Goal: Task Accomplishment & Management: Use online tool/utility

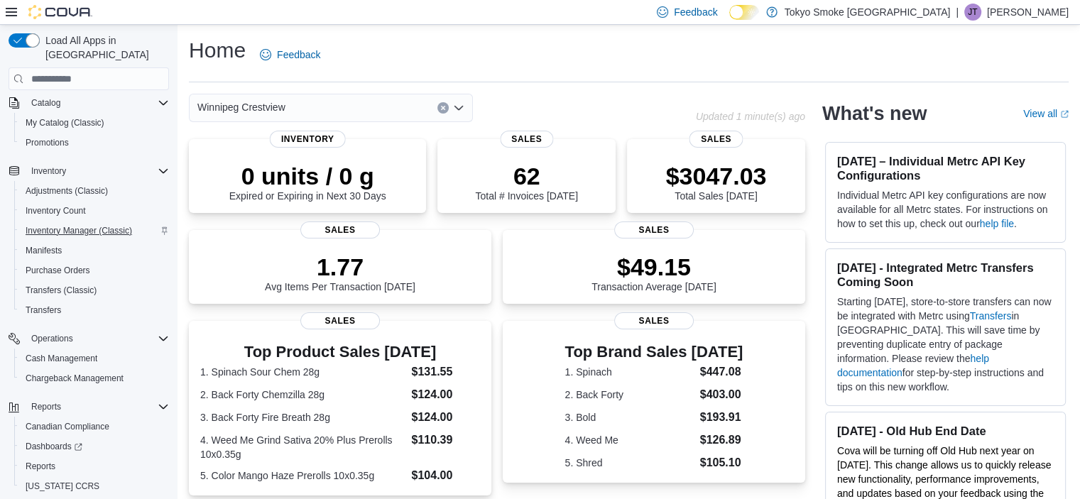
scroll to position [137, 0]
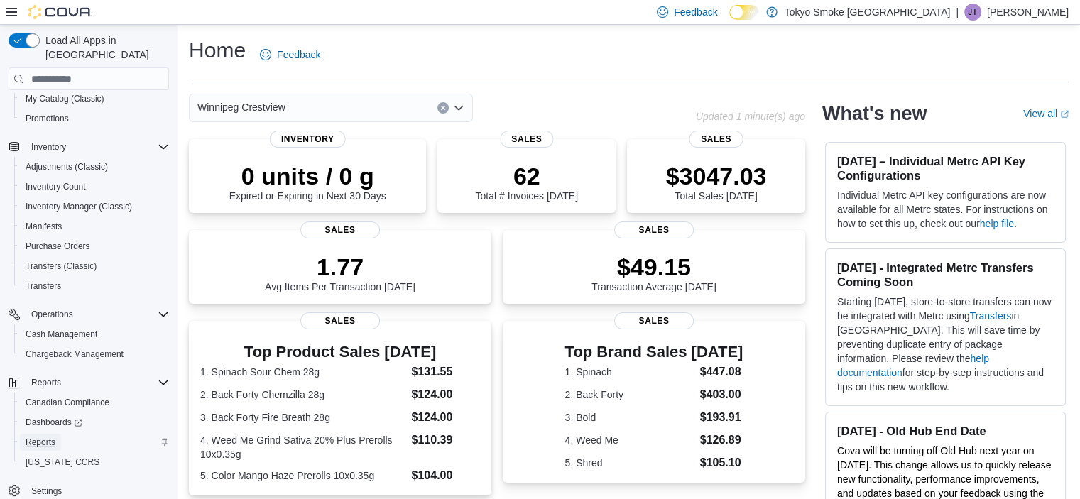
click at [51, 437] on span "Reports" at bounding box center [41, 442] width 30 height 11
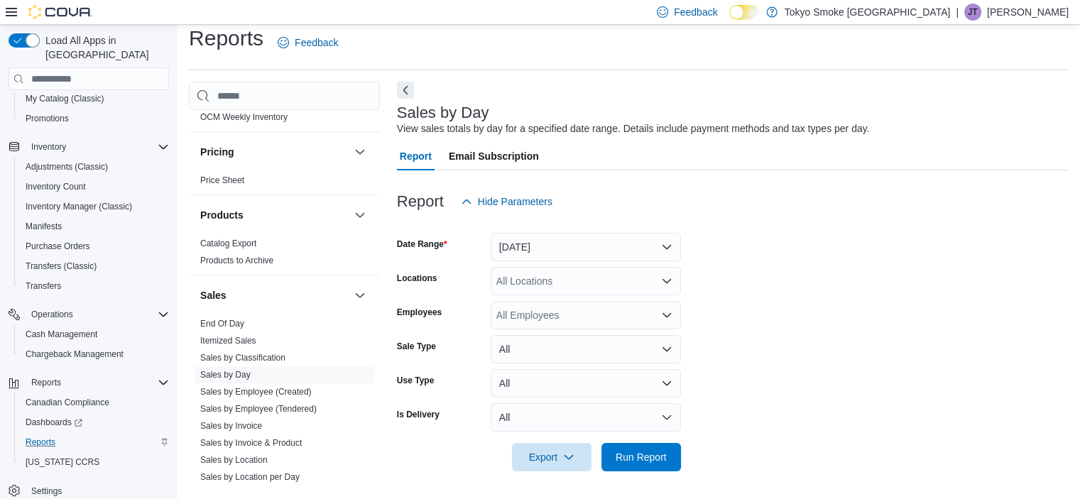
scroll to position [1159, 0]
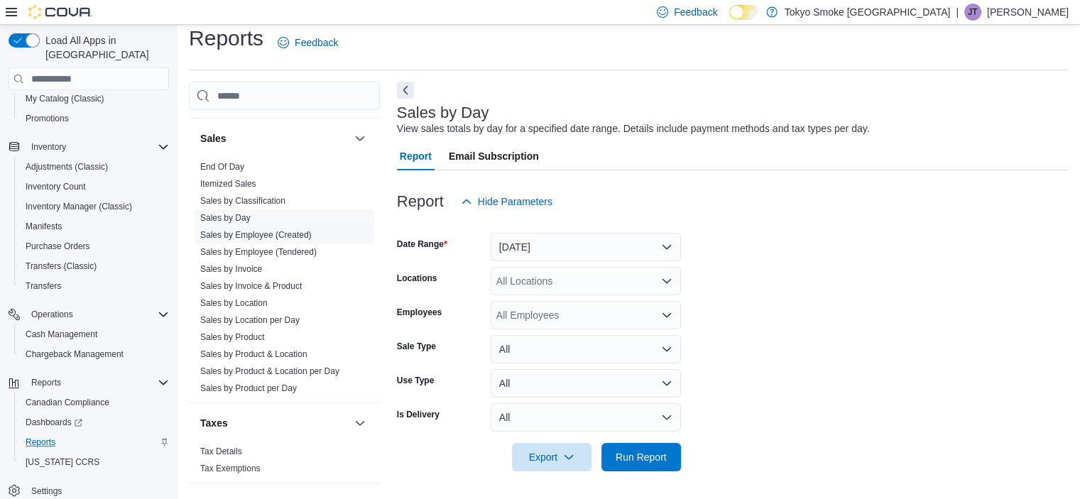
click at [290, 230] on link "Sales by Employee (Created)" at bounding box center [256, 235] width 112 height 10
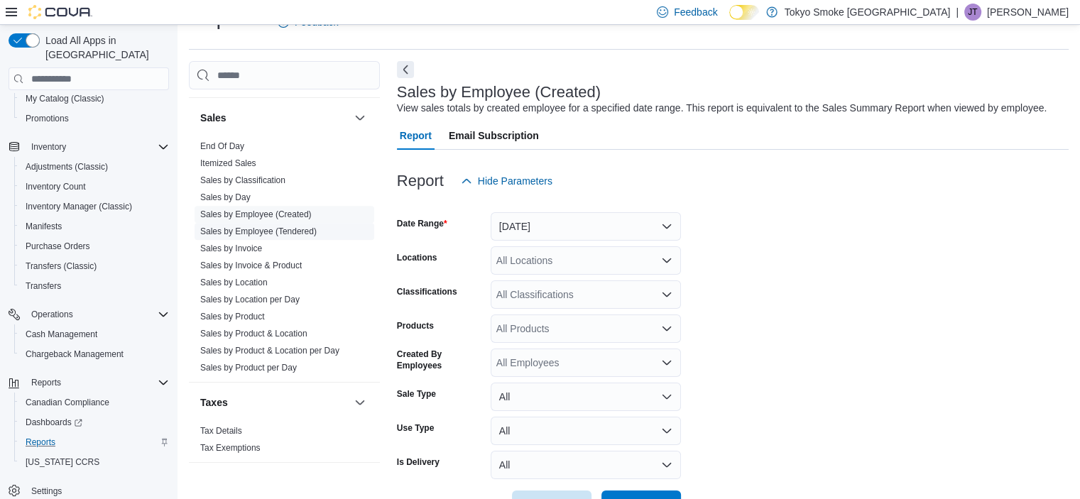
click at [293, 227] on link "Sales by Employee (Tendered)" at bounding box center [258, 232] width 117 height 10
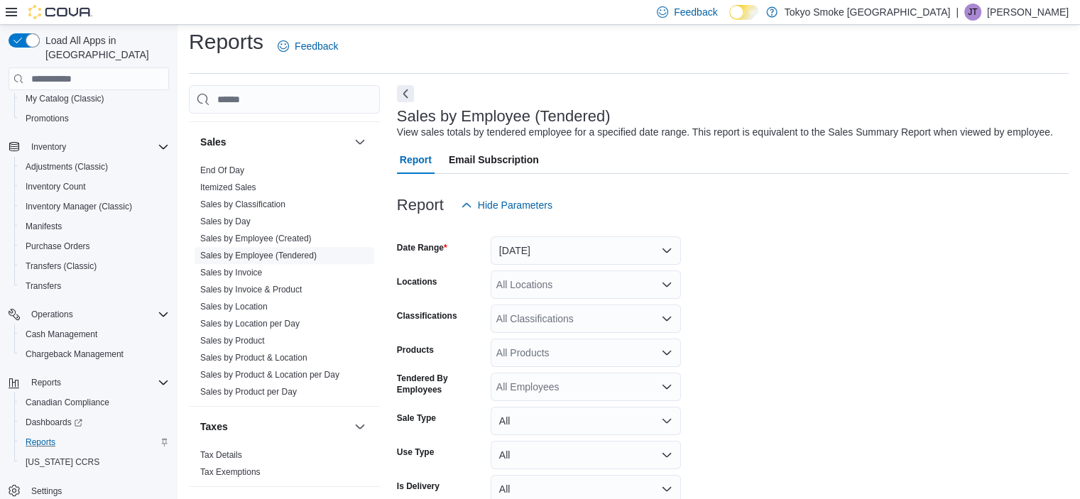
scroll to position [33, 0]
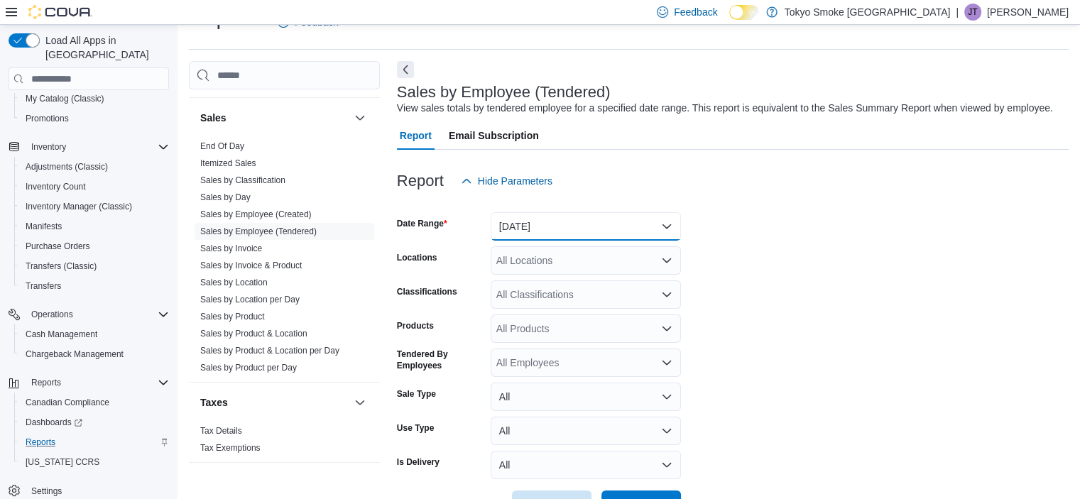
click at [576, 233] on button "[DATE]" at bounding box center [586, 226] width 190 height 28
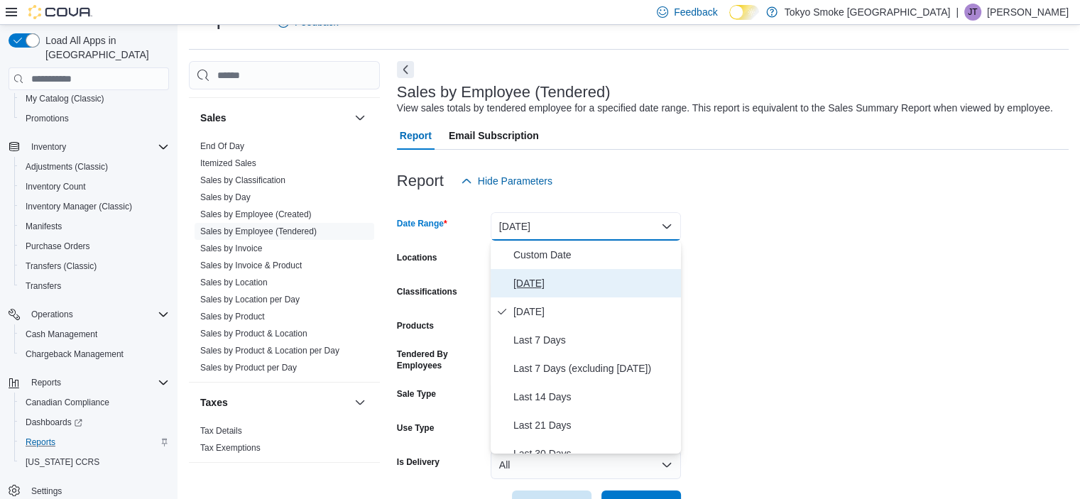
click at [585, 272] on button "[DATE]" at bounding box center [586, 283] width 190 height 28
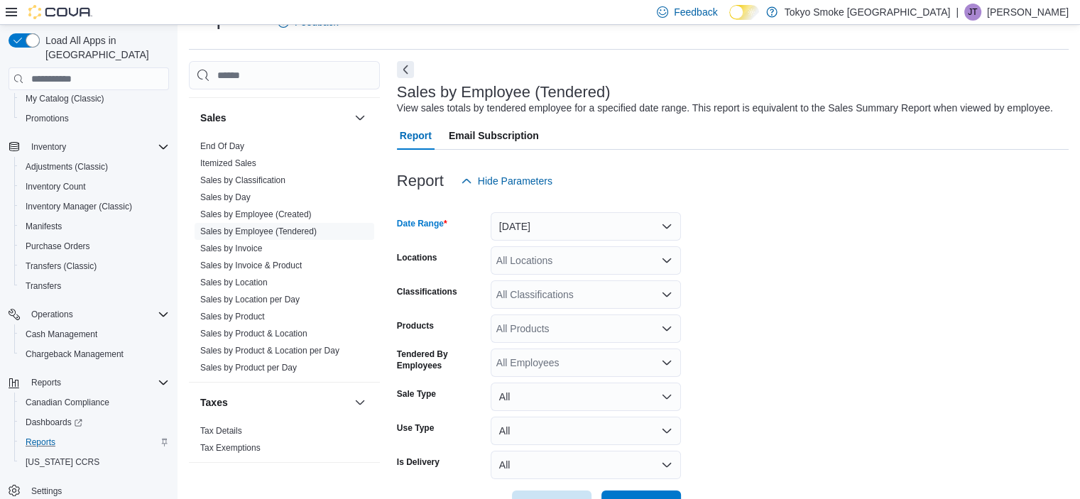
click at [578, 261] on div "All Locations" at bounding box center [586, 261] width 190 height 28
type input "****"
click at [754, 304] on form "Date Range [DATE] Locations [GEOGRAPHIC_DATA] Crestview Classifications All Cla…" at bounding box center [733, 357] width 672 height 324
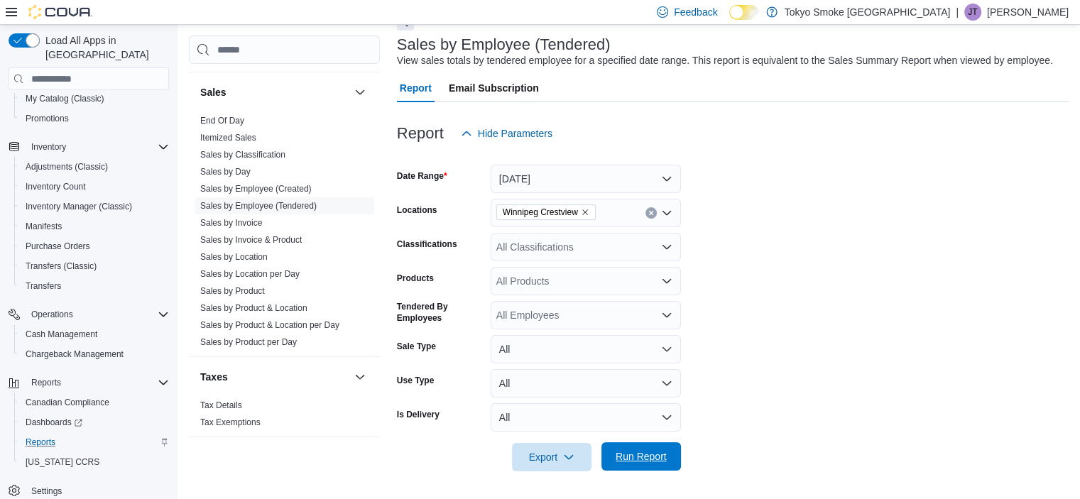
drag, startPoint x: 653, startPoint y: 453, endPoint x: 671, endPoint y: 470, distance: 24.7
click at [671, 470] on span "Run Report" at bounding box center [641, 457] width 63 height 28
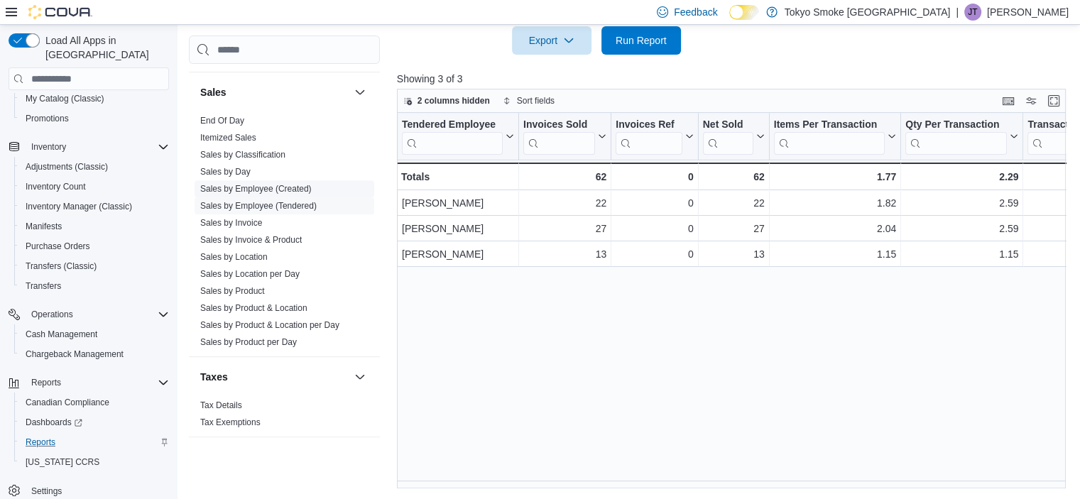
click at [278, 184] on link "Sales by Employee (Created)" at bounding box center [256, 189] width 112 height 10
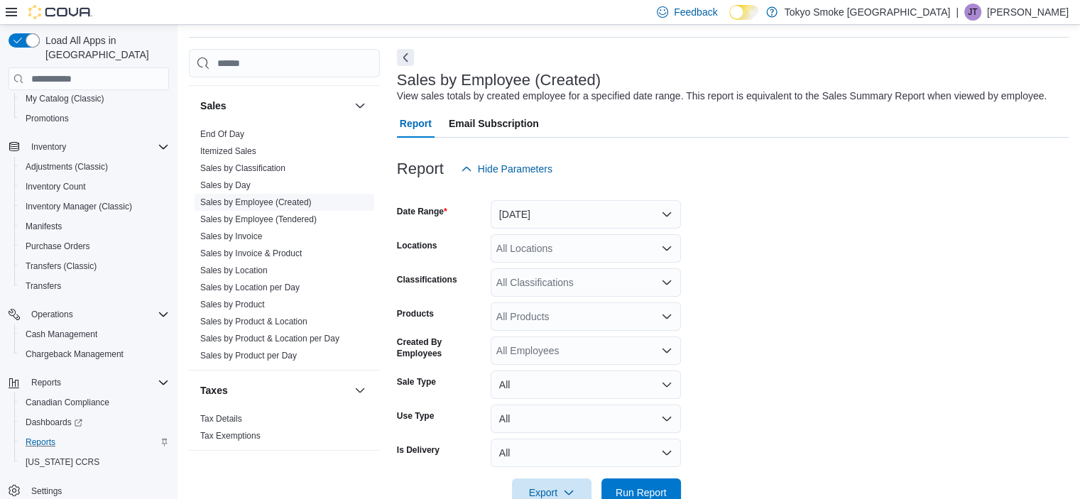
scroll to position [33, 0]
